Goal: Information Seeking & Learning: Learn about a topic

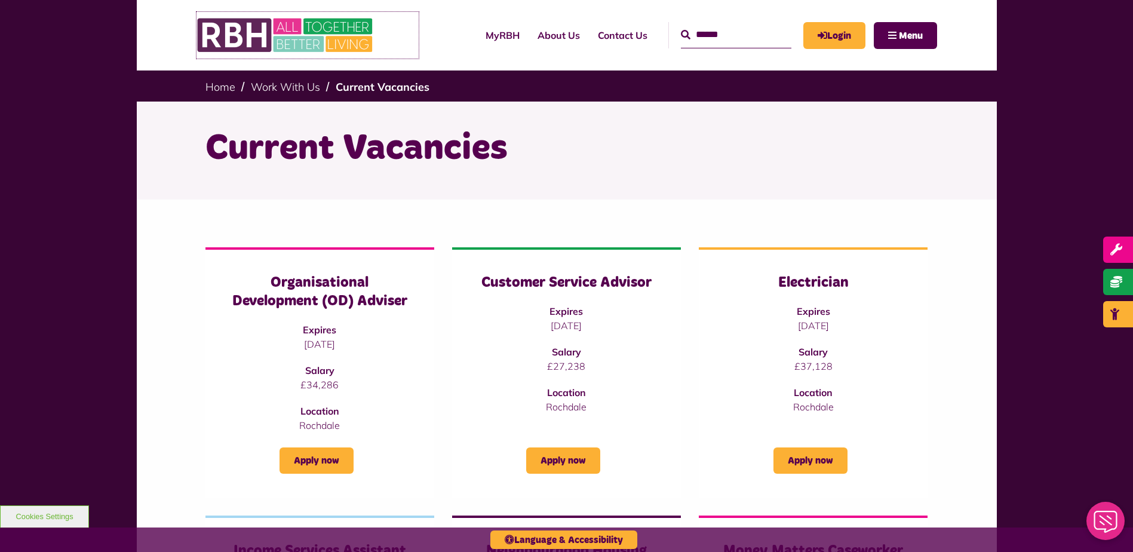
click at [247, 37] on img at bounding box center [286, 35] width 179 height 47
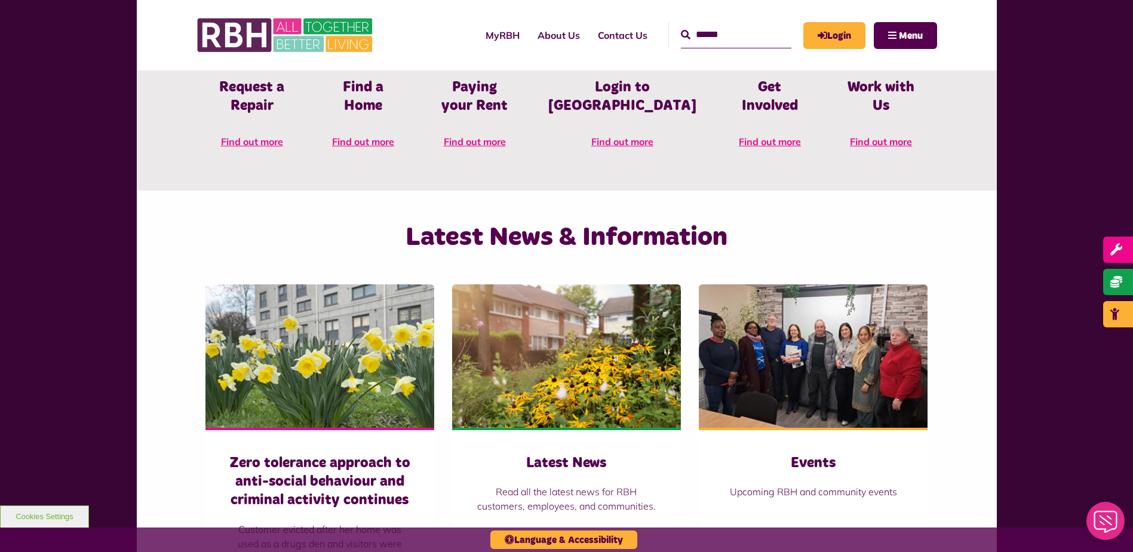
scroll to position [777, 0]
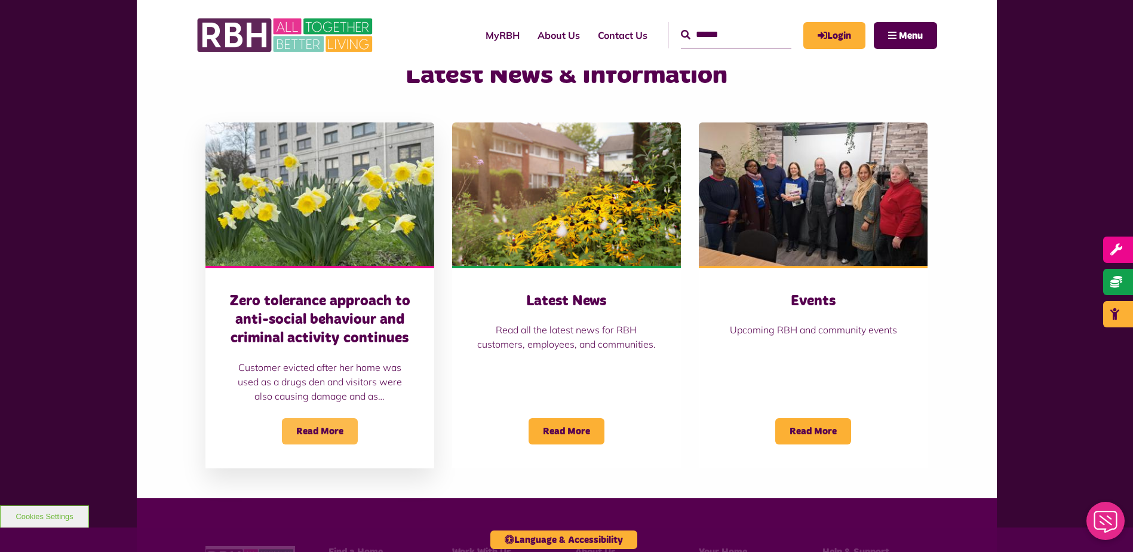
click at [305, 441] on span "Read More" at bounding box center [320, 431] width 76 height 26
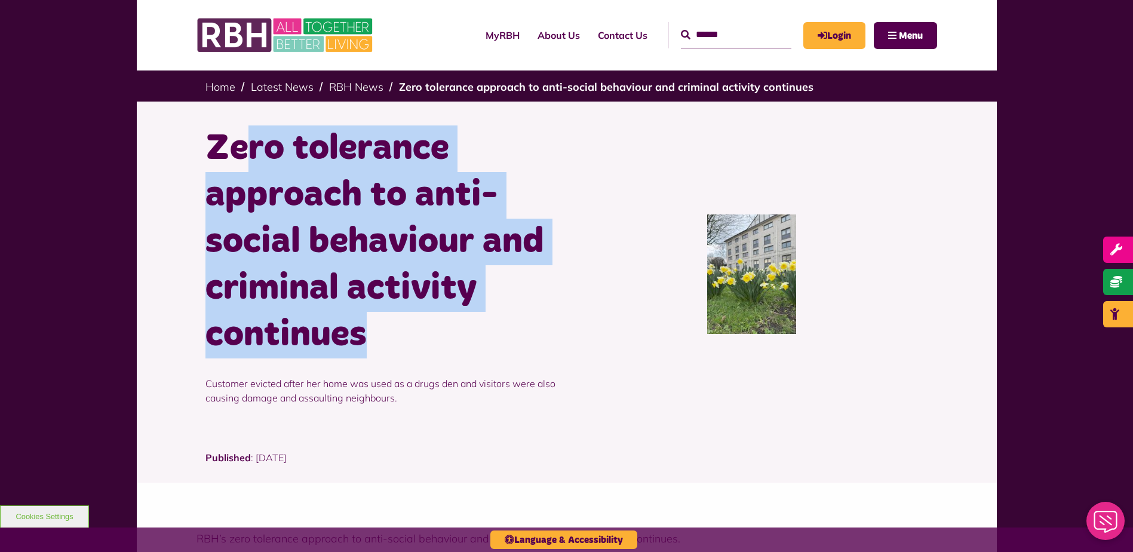
drag, startPoint x: 248, startPoint y: 166, endPoint x: 359, endPoint y: 349, distance: 214.4
click at [359, 349] on h1 "Zero tolerance approach to anti-social behaviour and criminal activity continues" at bounding box center [381, 241] width 352 height 233
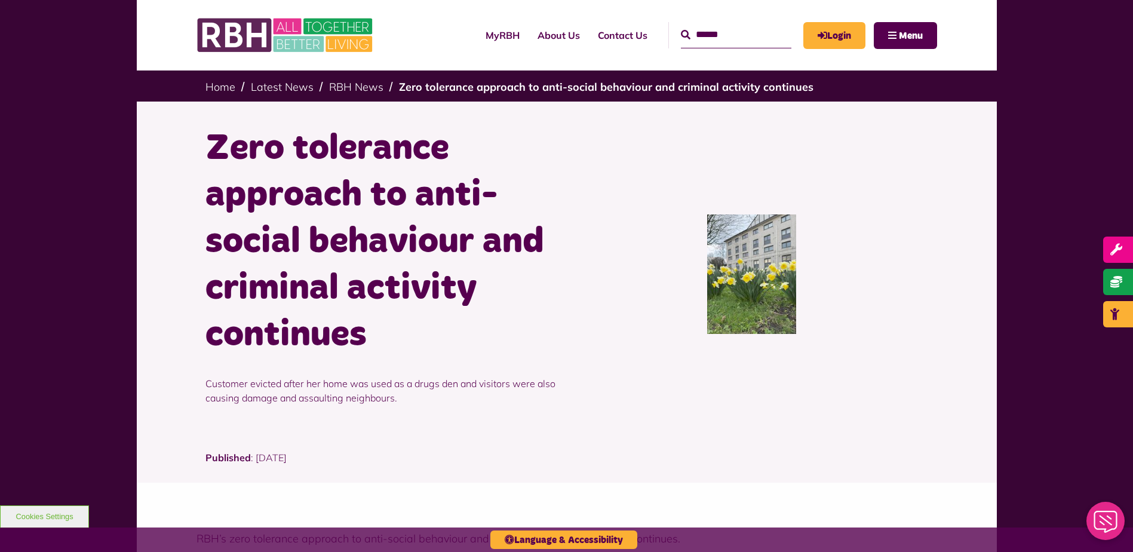
drag, startPoint x: 359, startPoint y: 349, endPoint x: 124, endPoint y: 226, distance: 265.3
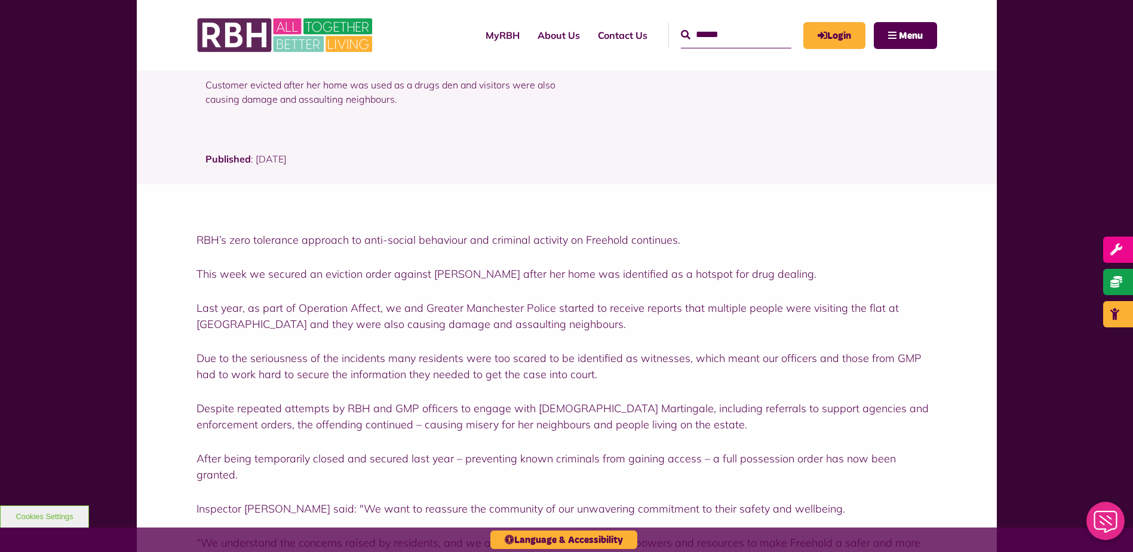
scroll to position [538, 0]
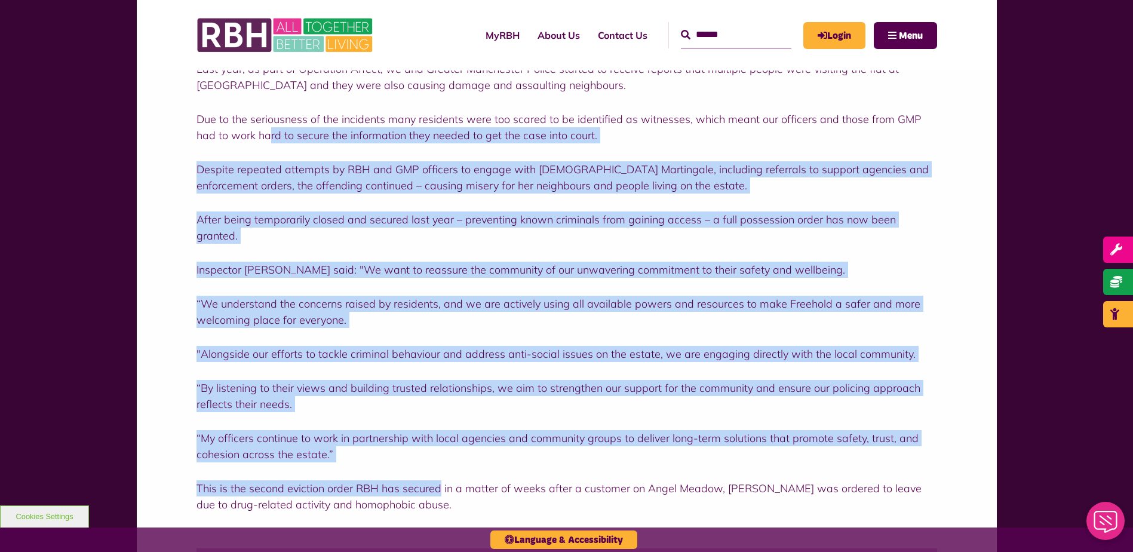
drag, startPoint x: 287, startPoint y: 234, endPoint x: 439, endPoint y: 459, distance: 271.5
click at [439, 459] on div "RBH’s zero tolerance approach to anti-social behaviour and criminal activity on…" at bounding box center [567, 253] width 741 height 520
drag, startPoint x: 439, startPoint y: 459, endPoint x: 130, endPoint y: 259, distance: 368.5
click at [130, 259] on div "RBH’s zero tolerance approach to anti-social behaviour and criminal activity on…" at bounding box center [566, 380] width 1133 height 871
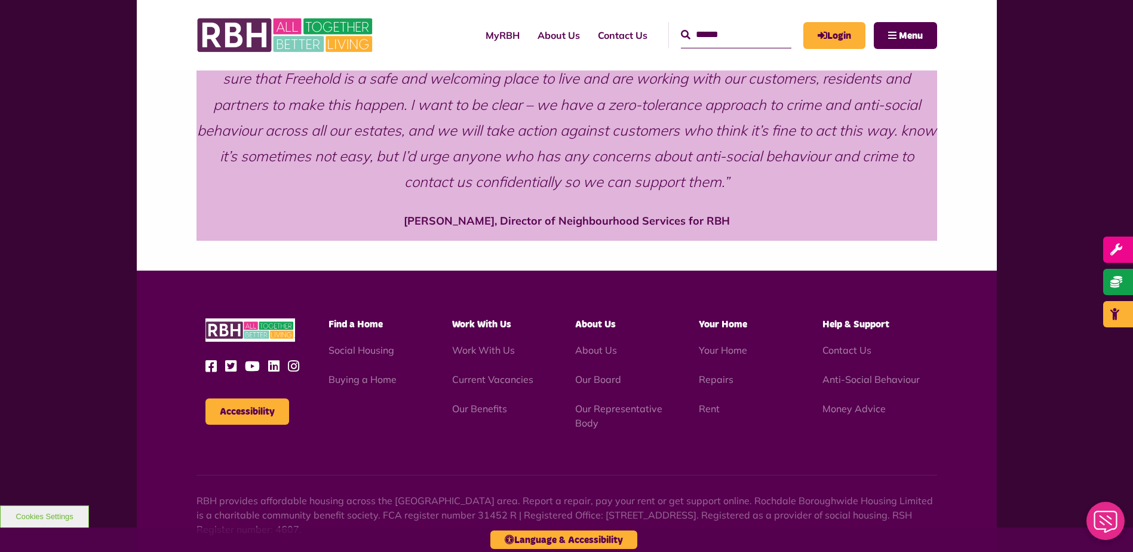
scroll to position [1140, 0]
